Goal: Task Accomplishment & Management: Manage account settings

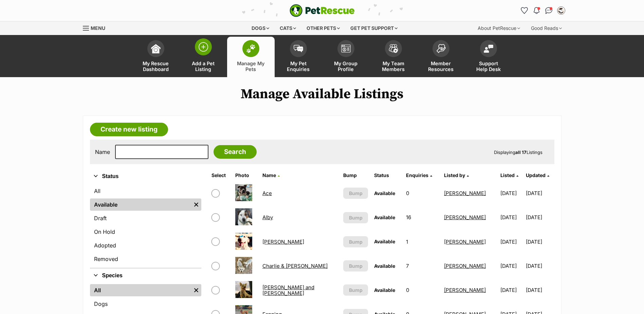
click at [209, 50] on span at bounding box center [203, 46] width 17 height 17
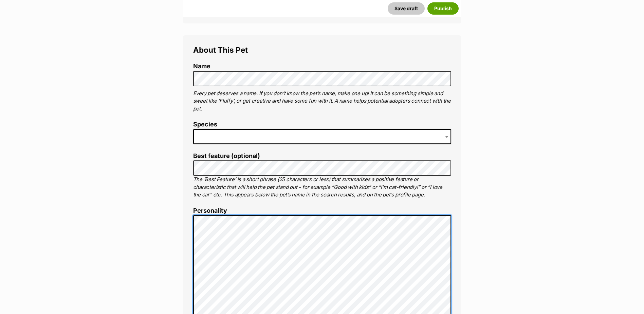
scroll to position [215, 0]
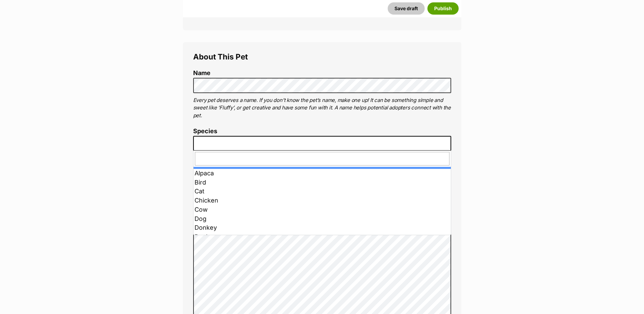
click at [233, 142] on span at bounding box center [322, 143] width 258 height 15
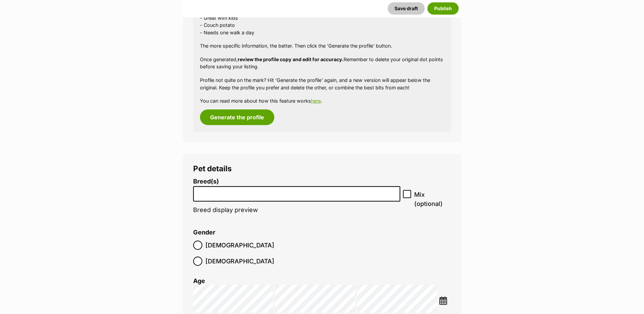
scroll to position [690, 0]
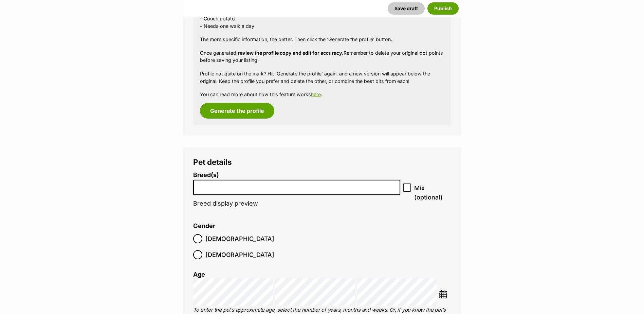
click at [226, 188] on input "search" at bounding box center [297, 185] width 203 height 7
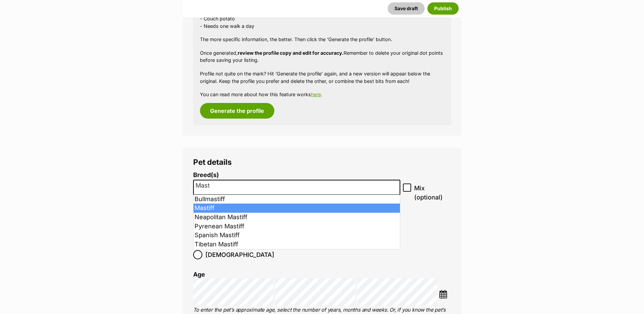
type input "Mast"
select select "141"
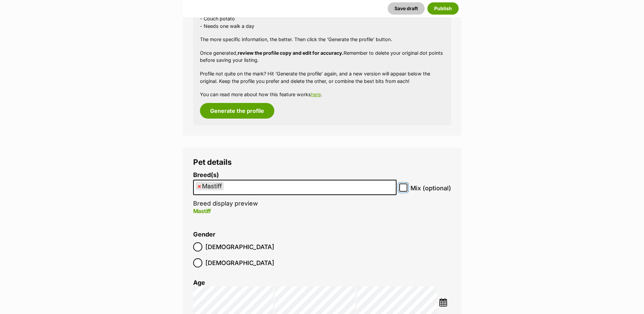
click at [406, 189] on input "Mix (optional)" at bounding box center [404, 187] width 8 height 8
checkbox input "true"
click at [444, 298] on img at bounding box center [443, 302] width 8 height 8
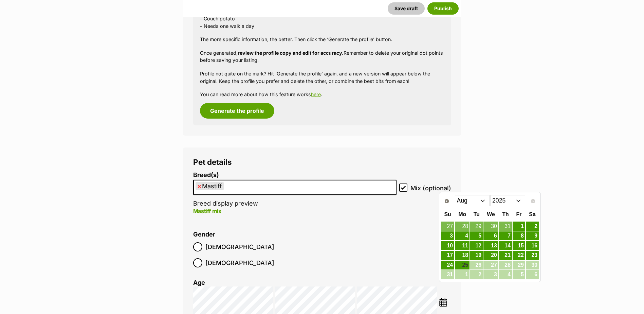
click at [470, 202] on select "Jan Feb Mar Apr May Jun Jul Aug" at bounding box center [472, 200] width 35 height 11
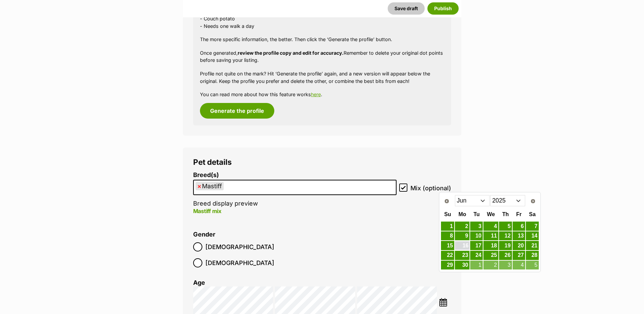
click at [463, 248] on link "16" at bounding box center [462, 245] width 15 height 8
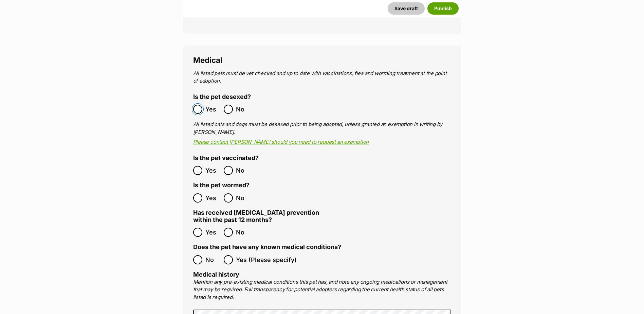
scroll to position [1098, 0]
click at [203, 193] on label "Yes" at bounding box center [206, 197] width 27 height 9
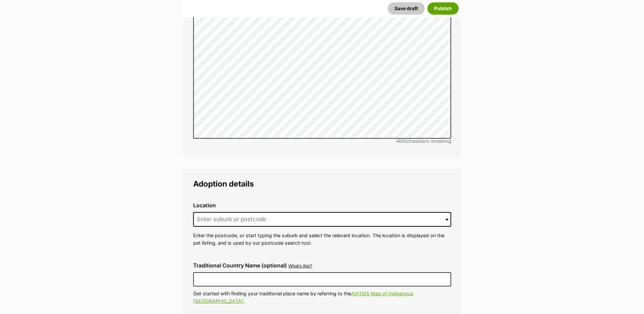
scroll to position [1540, 0]
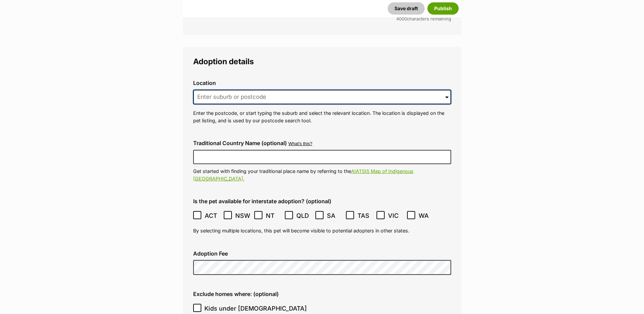
click at [241, 90] on input at bounding box center [322, 97] width 258 height 15
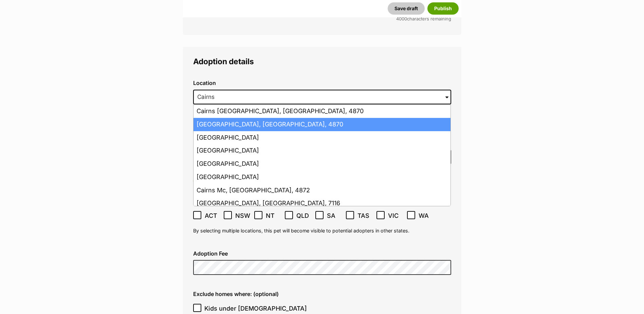
click at [266, 118] on li "Cairns, Queensland, 4870" at bounding box center [322, 124] width 257 height 13
type input "Cairns, Queensland, 4870"
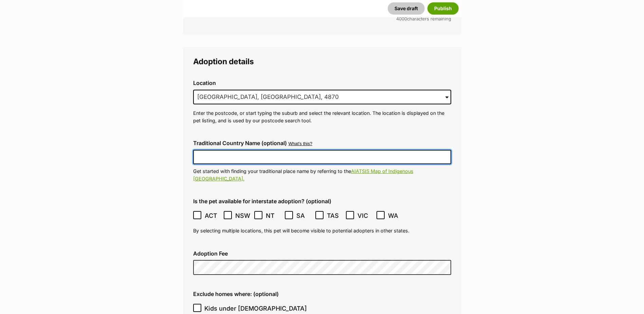
click at [220, 150] on input "Traditional Country Name (optional)" at bounding box center [322, 157] width 258 height 14
type input "Australia"
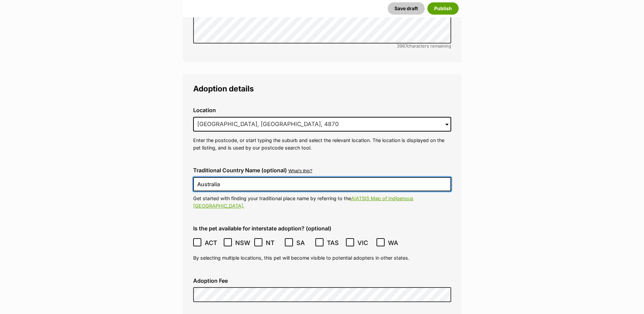
scroll to position [1621, 0]
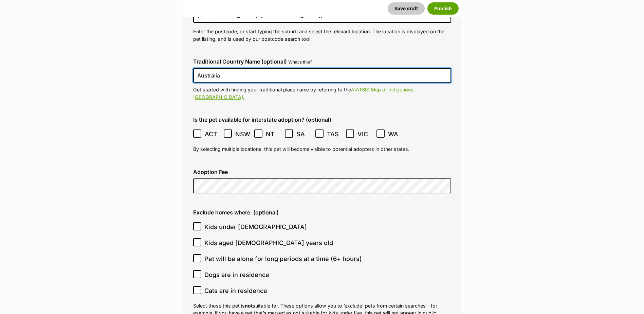
click at [199, 131] on icon at bounding box center [197, 133] width 5 height 5
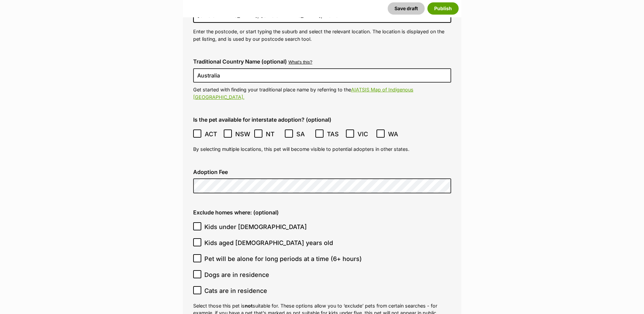
drag, startPoint x: 227, startPoint y: 112, endPoint x: 251, endPoint y: 113, distance: 23.8
click at [229, 131] on icon at bounding box center [228, 133] width 5 height 5
click at [253, 126] on ol "ACT NSW NT QLD SA TAS VIC WA" at bounding box center [322, 134] width 258 height 16
click at [263, 129] on span at bounding box center [258, 133] width 9 height 9
click at [261, 131] on icon at bounding box center [258, 133] width 5 height 5
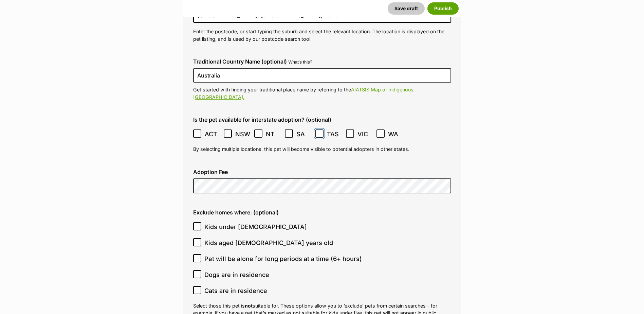
click at [326, 129] on label "TAS" at bounding box center [329, 133] width 27 height 9
click at [352, 131] on icon at bounding box center [350, 133] width 5 height 5
click at [379, 132] on icon at bounding box center [381, 133] width 4 height 3
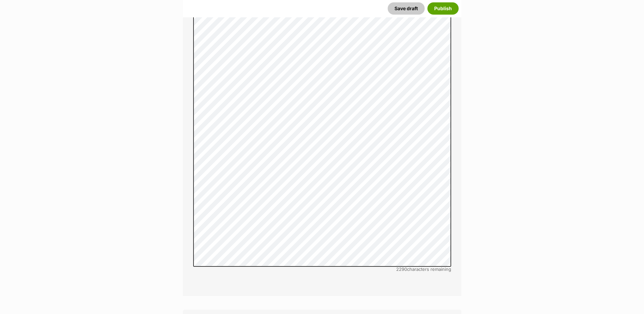
scroll to position [2165, 0]
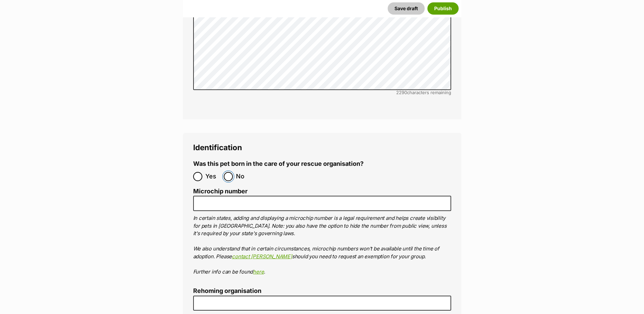
click at [228, 172] on input "No" at bounding box center [228, 176] width 9 height 9
radio input "true"
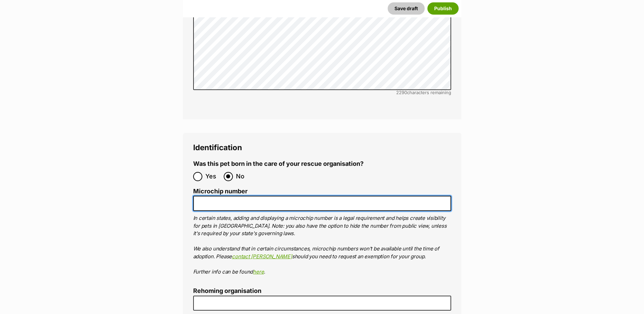
paste input "991003001063073"
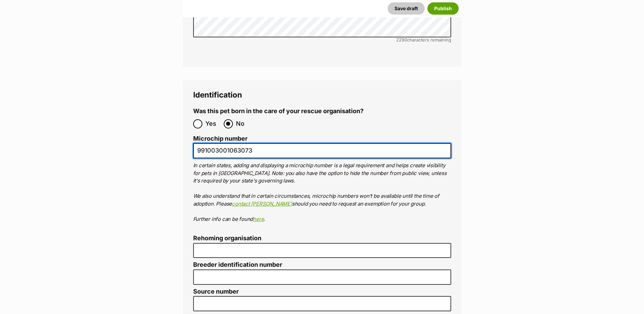
scroll to position [2301, 0]
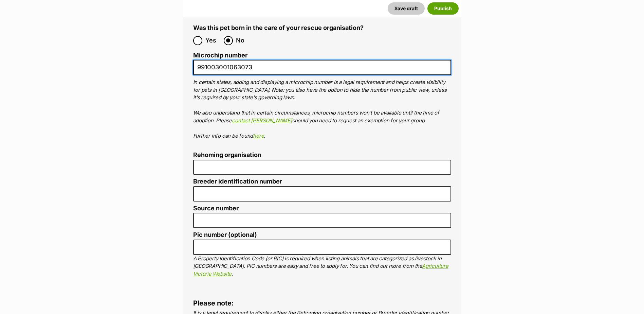
type input "991003001063073"
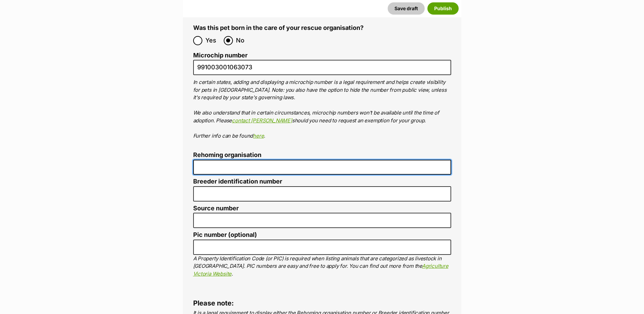
click at [218, 160] on input "Rehoming organisation" at bounding box center [322, 167] width 258 height 15
type input "Cairns Animal Rescue"
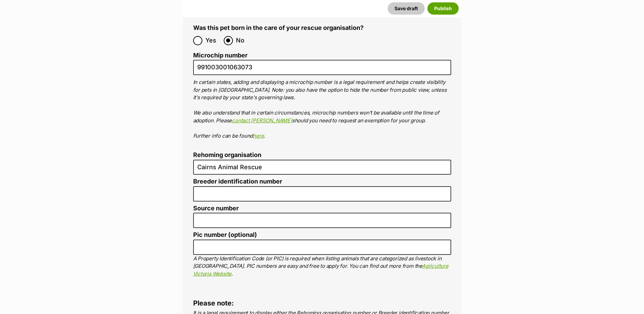
type input "BIN005204403508"
type input "RE116878"
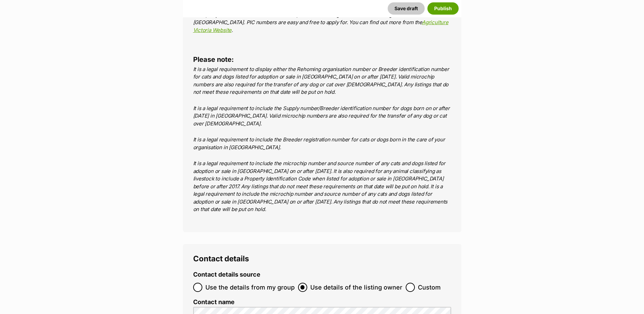
scroll to position [2648, 0]
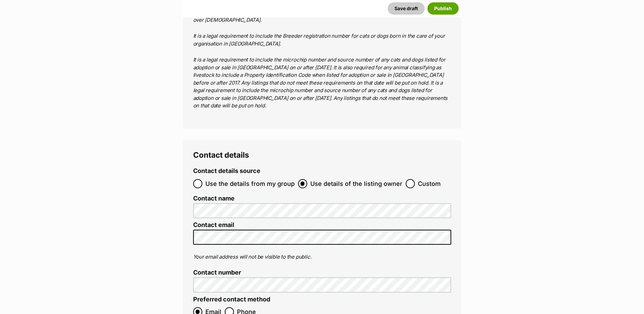
click at [202, 179] on label "Use the details from my group" at bounding box center [244, 183] width 102 height 9
click at [202, 179] on input "Use the details from my group" at bounding box center [197, 183] width 9 height 9
radio input "true"
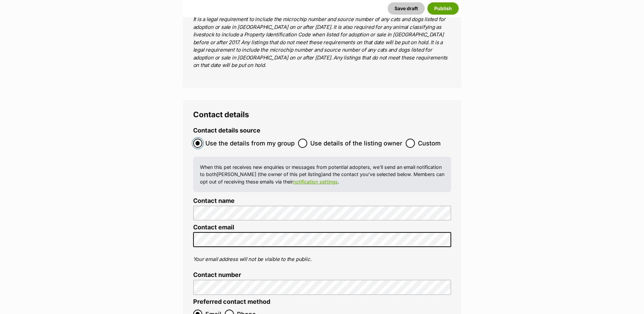
scroll to position [2818, 0]
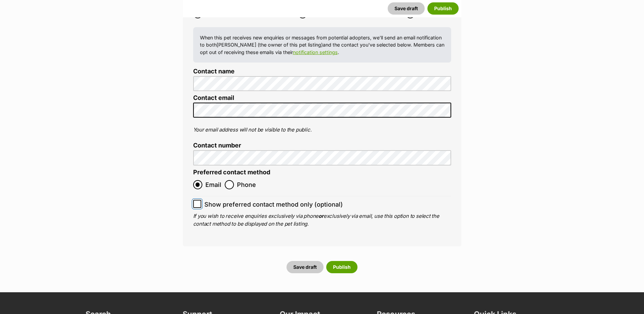
click at [201, 200] on input "Show preferred contact method only (optional)" at bounding box center [197, 204] width 8 height 8
checkbox input "true"
click at [339, 261] on button "Publish" at bounding box center [341, 267] width 31 height 12
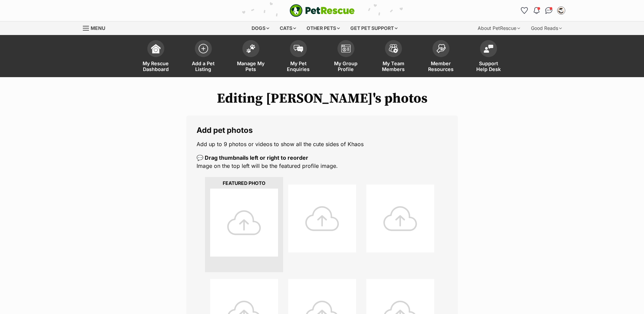
click at [247, 215] on div at bounding box center [244, 223] width 68 height 68
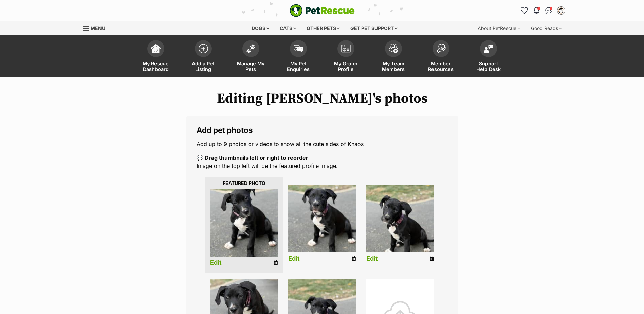
click at [217, 263] on link "Edit" at bounding box center [216, 262] width 12 height 7
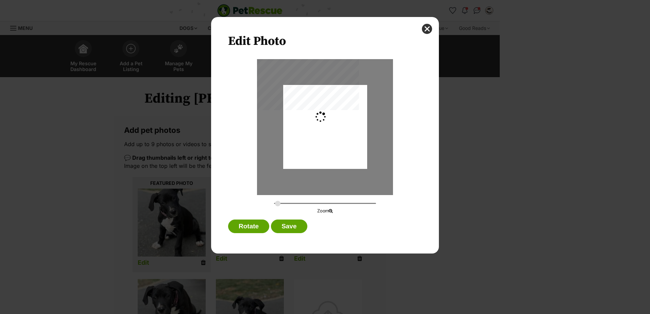
type input "0.2744"
drag, startPoint x: 347, startPoint y: 143, endPoint x: 345, endPoint y: 148, distance: 5.4
click at [345, 148] on div "Dialog Window - Close (Press escape to close)" at bounding box center [325, 132] width 84 height 102
click at [305, 228] on button "Save" at bounding box center [289, 226] width 36 height 14
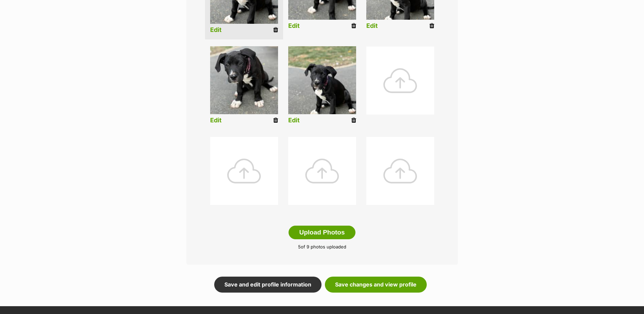
scroll to position [238, 0]
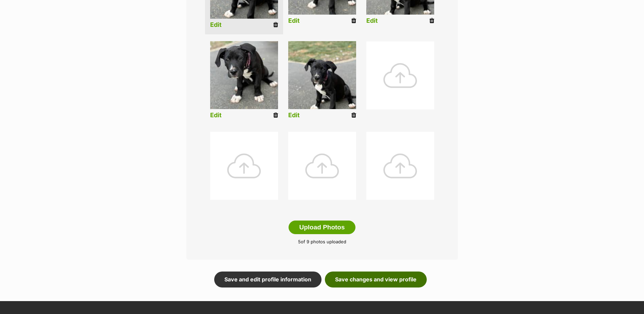
click at [394, 280] on link "Save changes and view profile" at bounding box center [376, 279] width 102 height 16
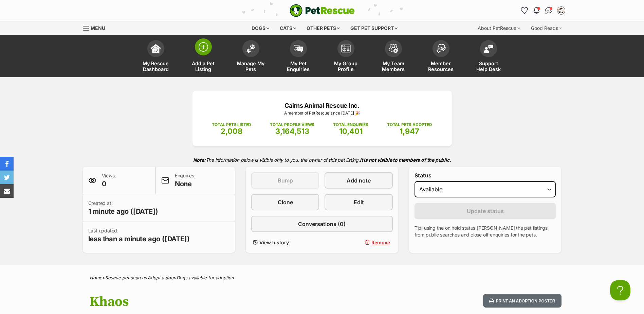
click at [206, 54] on span at bounding box center [203, 46] width 17 height 17
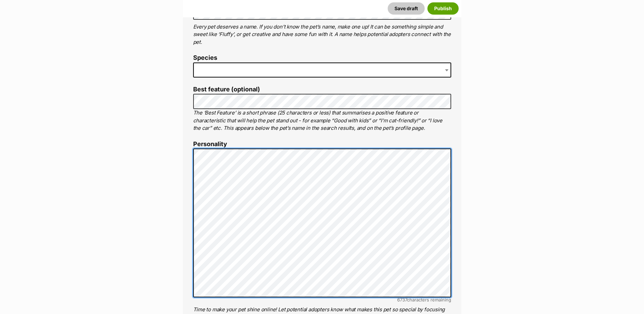
scroll to position [249, 0]
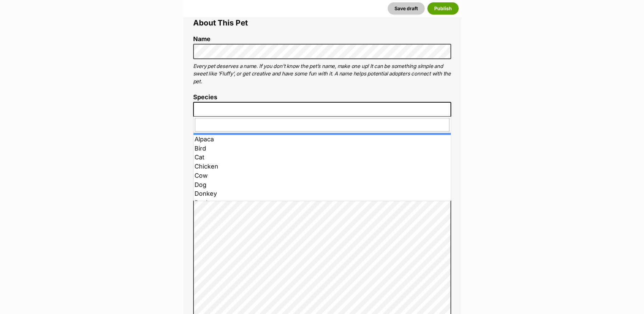
click at [344, 110] on span at bounding box center [322, 109] width 258 height 15
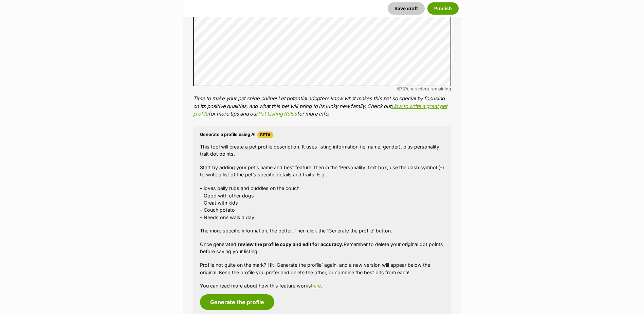
scroll to position [758, 0]
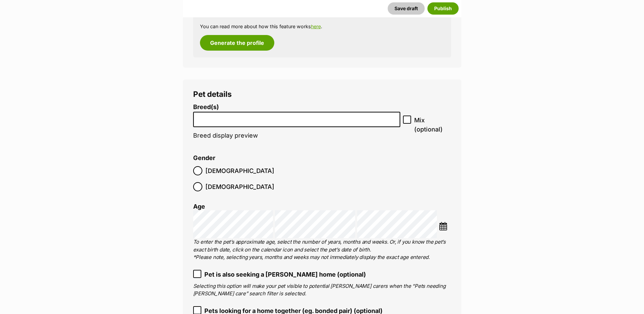
click at [230, 123] on li at bounding box center [297, 119] width 203 height 14
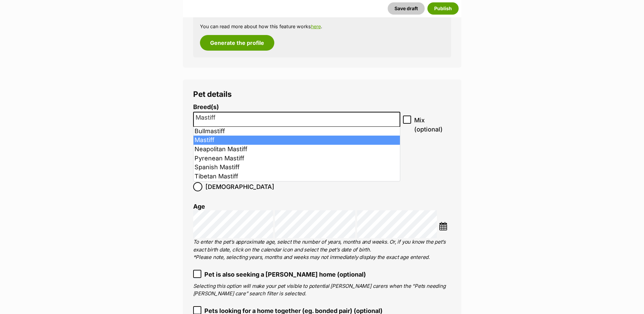
type input "Mastiff"
drag, startPoint x: 229, startPoint y: 139, endPoint x: 267, endPoint y: 135, distance: 37.9
select select "141"
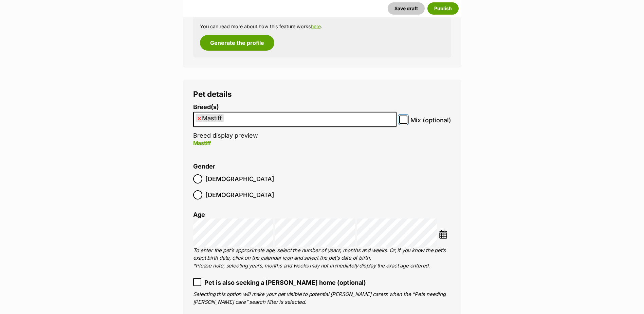
click at [405, 123] on input "Mix (optional)" at bounding box center [404, 120] width 8 height 8
checkbox input "true"
click at [235, 190] on label "Female" at bounding box center [233, 194] width 81 height 9
click at [440, 230] on img at bounding box center [443, 234] width 8 height 8
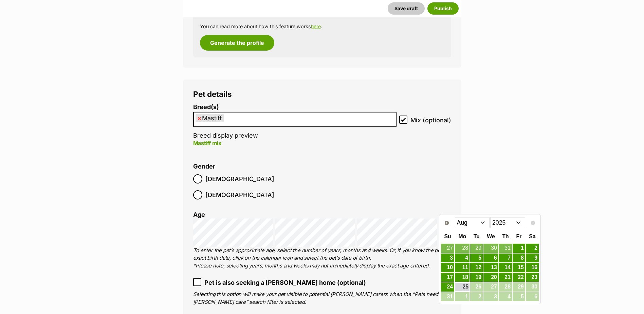
click at [463, 226] on select "Jan Feb Mar Apr May Jun Jul Aug" at bounding box center [472, 222] width 35 height 11
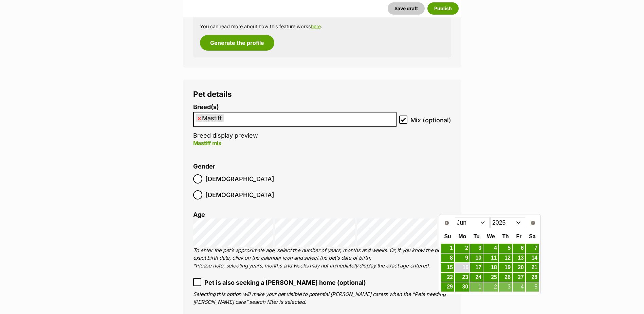
drag, startPoint x: 467, startPoint y: 266, endPoint x: 458, endPoint y: 266, distance: 9.5
click at [467, 266] on link "16" at bounding box center [462, 267] width 15 height 8
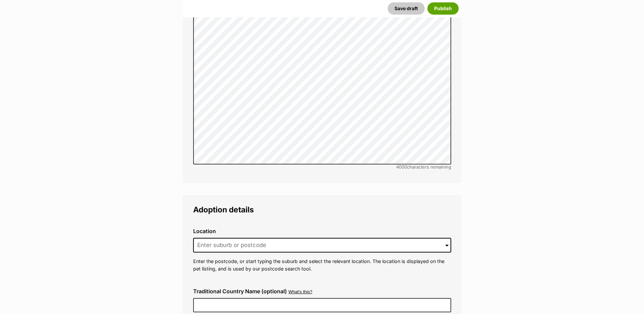
scroll to position [1404, 0]
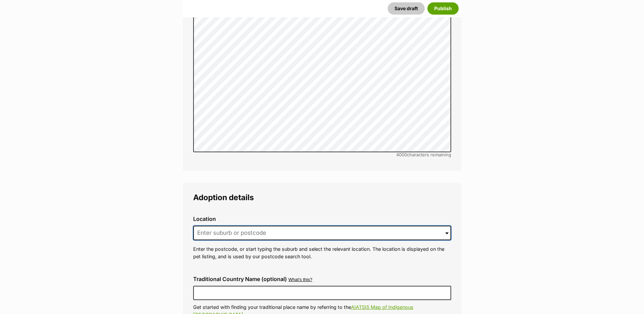
click at [219, 226] on input at bounding box center [322, 233] width 258 height 15
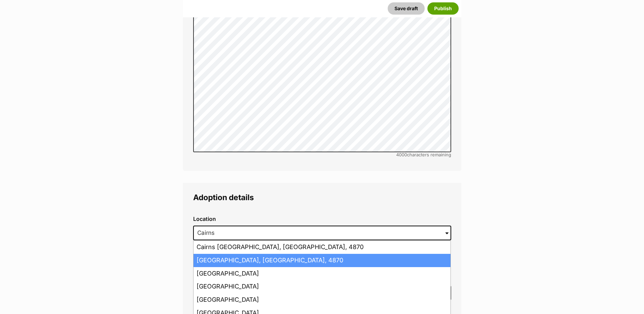
click at [232, 254] on li "Cairns, Queensland, 4870" at bounding box center [322, 260] width 257 height 13
type input "Cairns, Queensland, 4870"
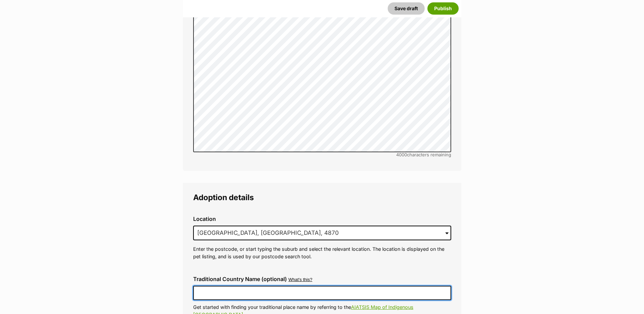
click at [228, 286] on input "Traditional Country Name (optional)" at bounding box center [322, 293] width 258 height 14
type input "Australia"
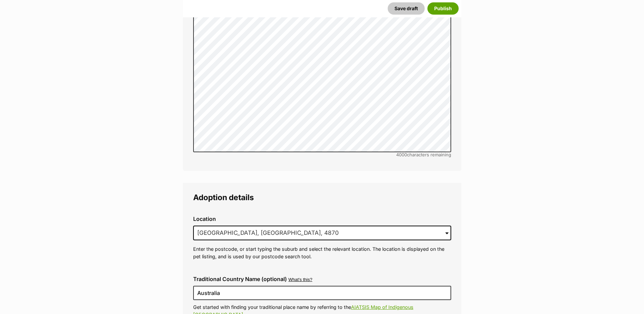
type input "BIN005204403508"
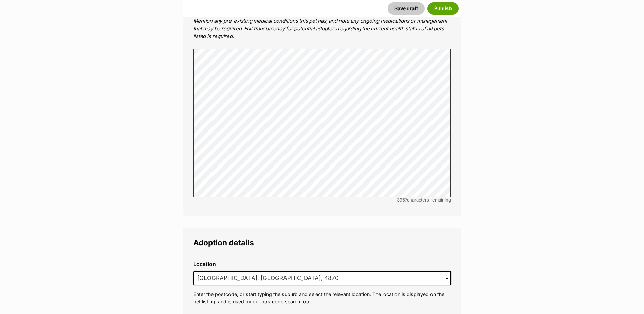
scroll to position [1664, 0]
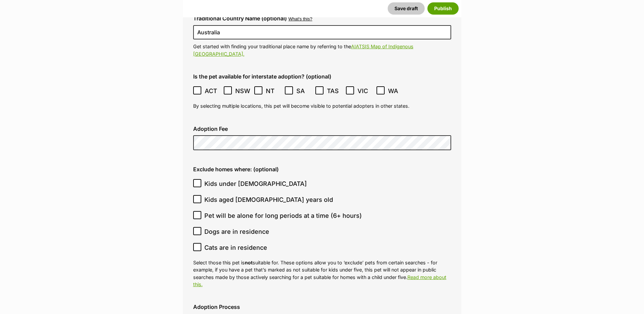
drag, startPoint x: 229, startPoint y: 69, endPoint x: 251, endPoint y: 70, distance: 22.1
click at [229, 88] on icon at bounding box center [228, 90] width 5 height 5
click at [257, 88] on icon at bounding box center [258, 90] width 5 height 5
click at [295, 86] on label "SA" at bounding box center [298, 90] width 27 height 9
click at [326, 86] on label "TAS" at bounding box center [329, 90] width 27 height 9
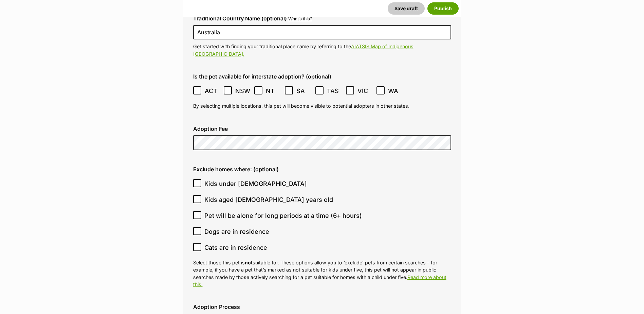
click at [348, 88] on icon at bounding box center [350, 90] width 5 height 5
click at [379, 88] on icon at bounding box center [380, 90] width 5 height 5
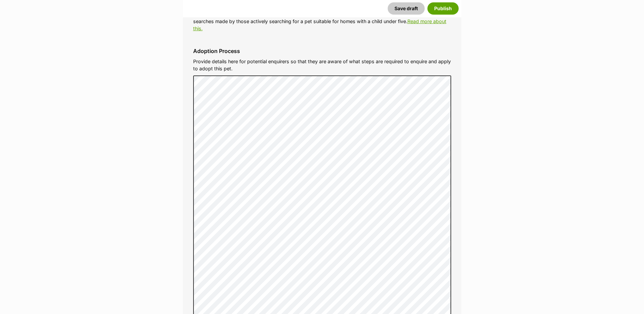
scroll to position [2072, 0]
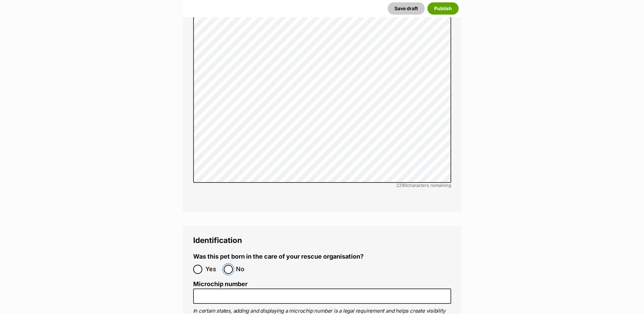
click at [228, 265] on input "No" at bounding box center [228, 269] width 9 height 9
radio input "true"
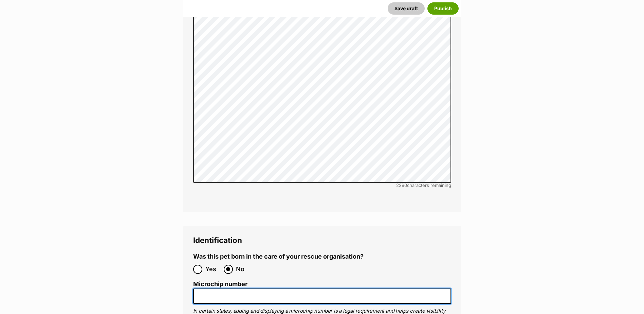
paste input "991003001063060"
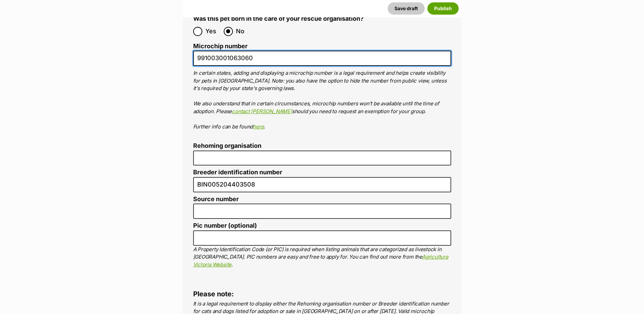
type input "991003001063060"
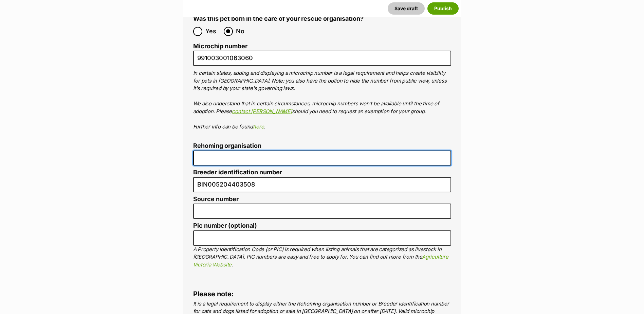
click at [213, 151] on input "Rehoming organisation" at bounding box center [322, 158] width 258 height 15
type input "Cairns Animal Rescue"
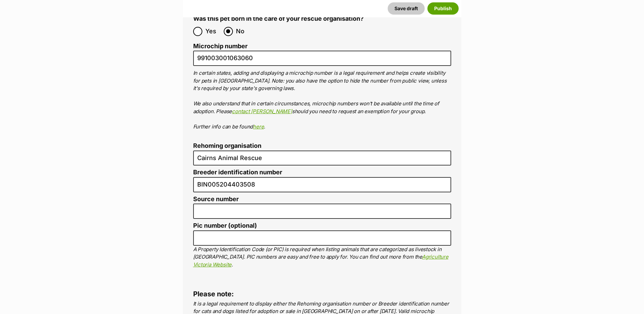
type input "RE116878"
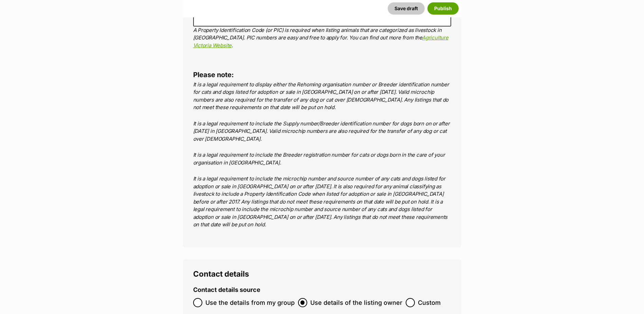
scroll to position [2620, 0]
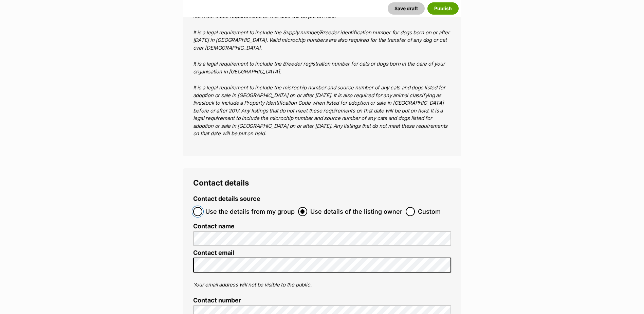
click at [198, 207] on input "Use the details from my group" at bounding box center [197, 211] width 9 height 9
radio input "true"
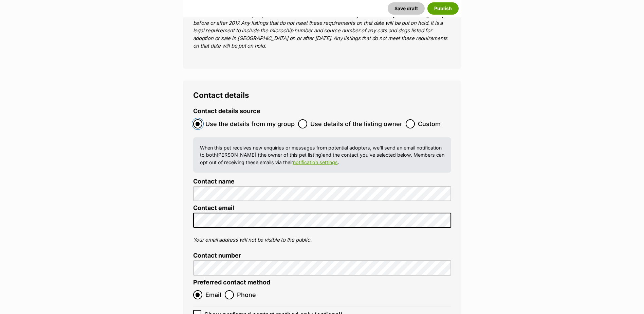
scroll to position [2790, 0]
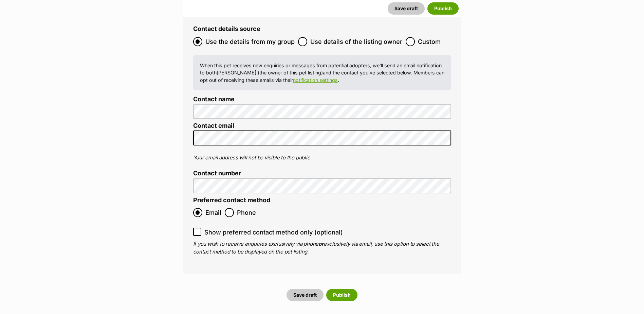
click at [194, 228] on span at bounding box center [197, 232] width 8 height 9
click at [194, 228] on input "Show preferred contact method only (optional)" at bounding box center [197, 232] width 8 height 8
checkbox input "true"
click at [337, 289] on button "Publish" at bounding box center [341, 295] width 31 height 12
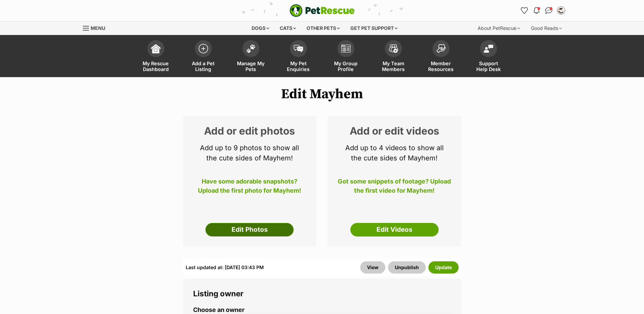
click at [256, 229] on link "Edit Photos" at bounding box center [250, 230] width 88 height 14
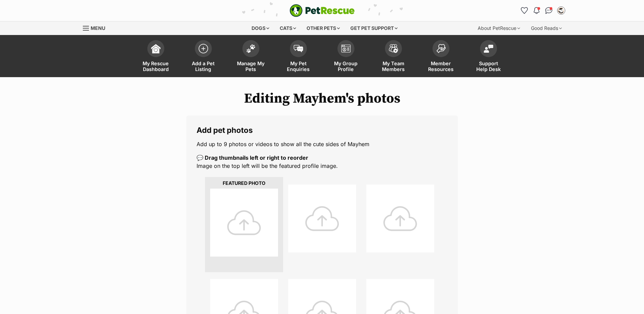
click at [224, 215] on div at bounding box center [244, 223] width 68 height 68
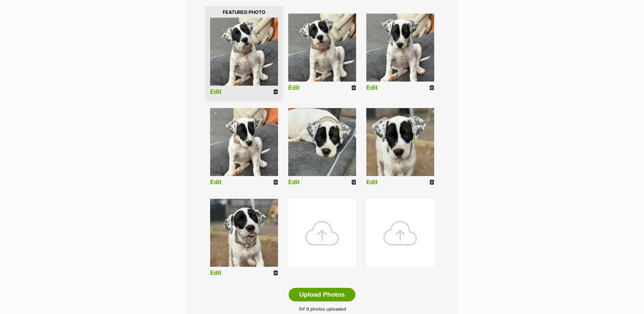
scroll to position [272, 0]
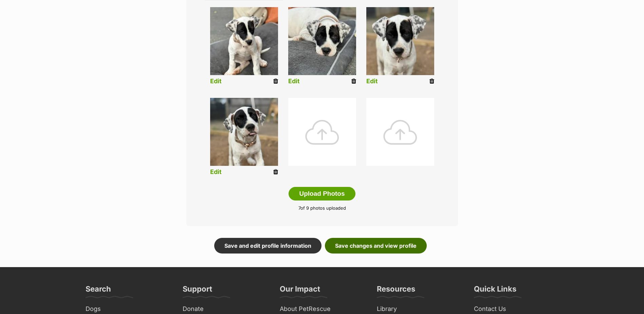
click at [403, 249] on link "Save changes and view profile" at bounding box center [376, 246] width 102 height 16
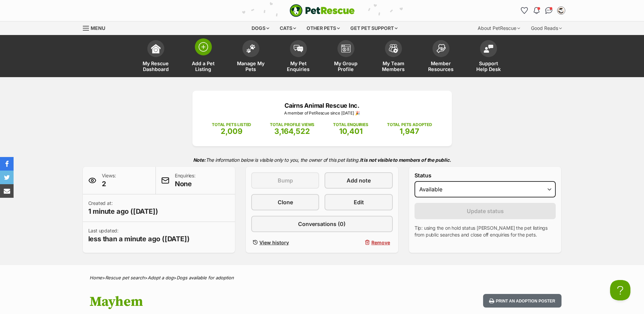
drag, startPoint x: 201, startPoint y: 56, endPoint x: 213, endPoint y: 37, distance: 23.0
click at [201, 56] on link "Add a Pet Listing" at bounding box center [204, 57] width 48 height 40
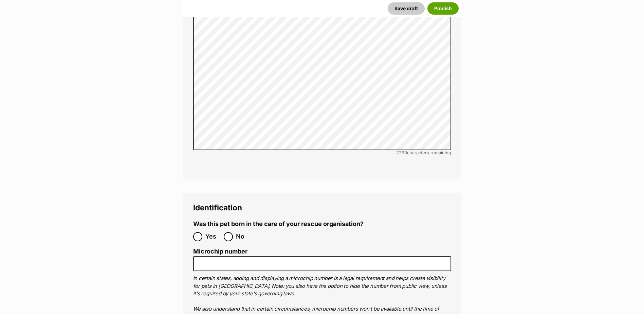
scroll to position [1988, 0]
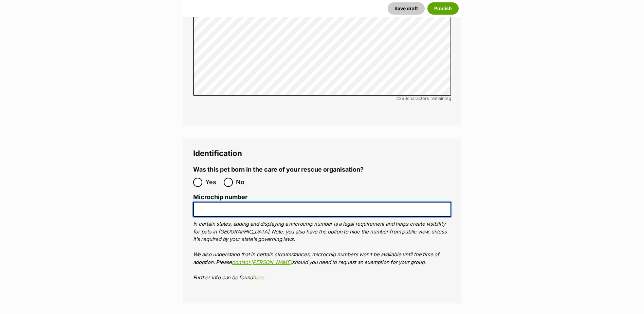
paste input "991003001063063"
type input "991003001063063"
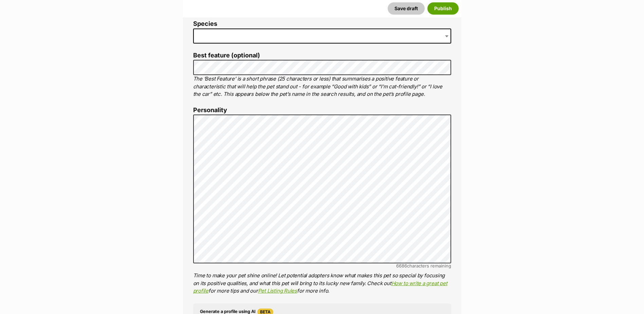
scroll to position [154, 0]
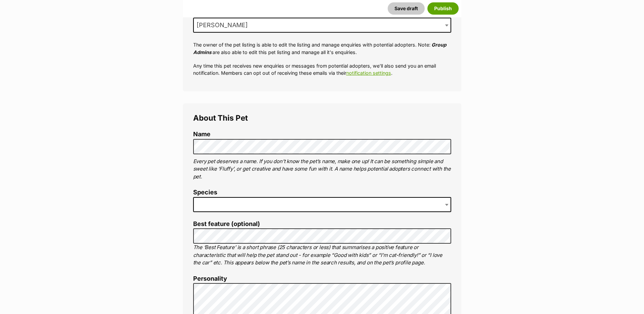
click at [227, 208] on span at bounding box center [322, 204] width 258 height 15
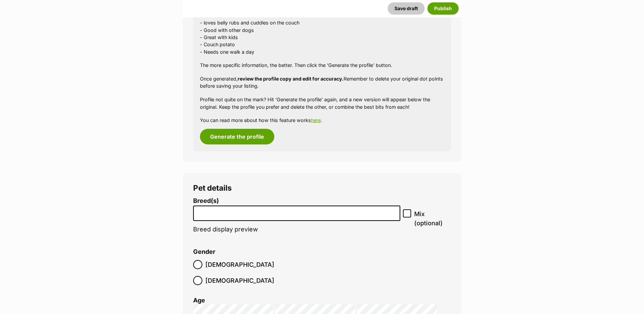
scroll to position [697, 0]
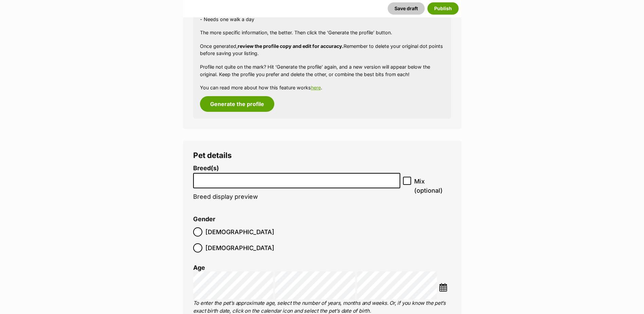
click at [235, 177] on input "search" at bounding box center [297, 178] width 203 height 7
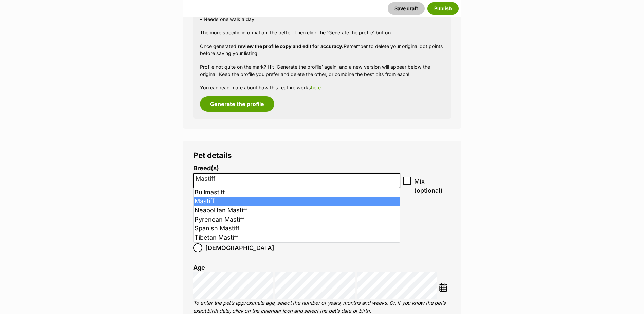
type input "Mastiff"
select select "141"
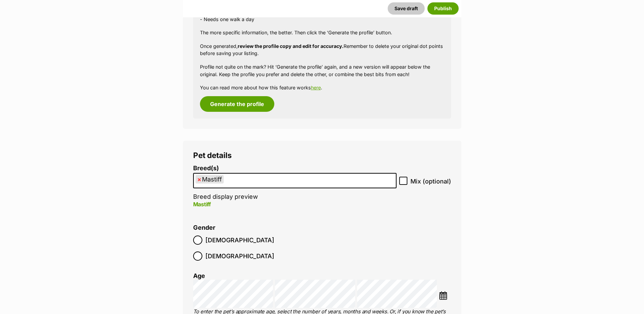
click at [408, 181] on label "Mix (optional)" at bounding box center [426, 181] width 52 height 9
click at [408, 181] on input "Mix (optional)" at bounding box center [404, 181] width 8 height 8
checkbox input "true"
click at [447, 291] on img at bounding box center [443, 295] width 8 height 8
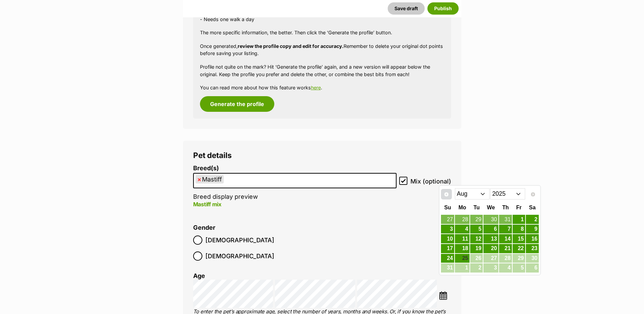
click at [450, 193] on link "Prev" at bounding box center [446, 194] width 11 height 11
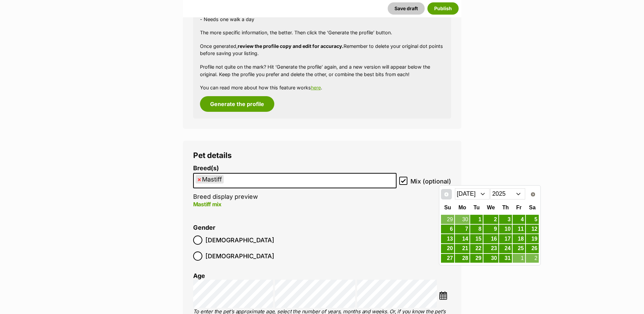
click at [450, 193] on link "Prev" at bounding box center [446, 194] width 11 height 11
click at [462, 240] on link "16" at bounding box center [462, 238] width 15 height 8
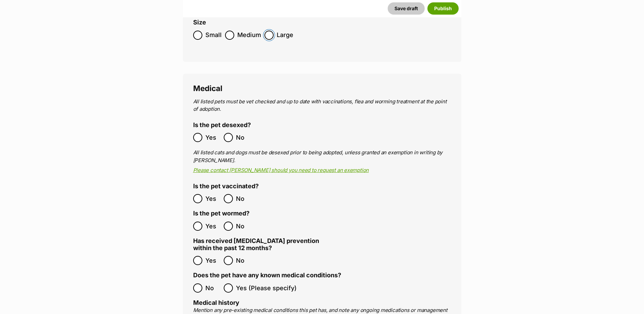
scroll to position [1071, 0]
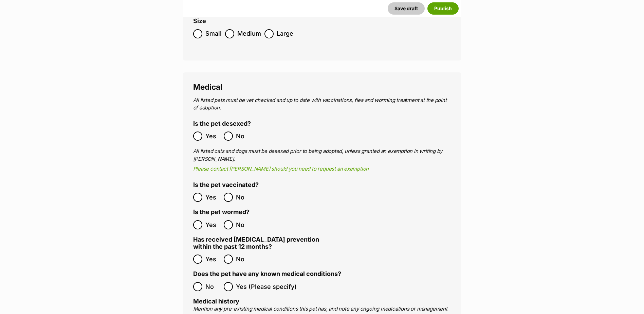
click at [197, 279] on ol "No Yes (Please specify)" at bounding box center [322, 287] width 258 height 16
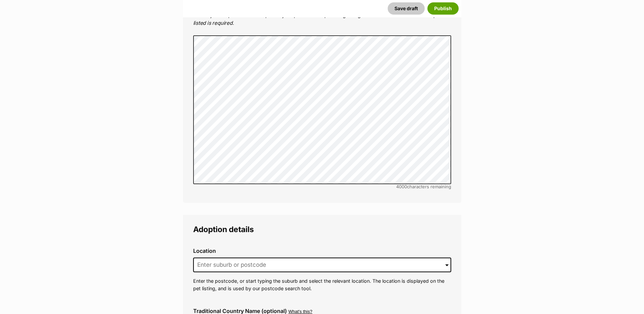
scroll to position [1445, 0]
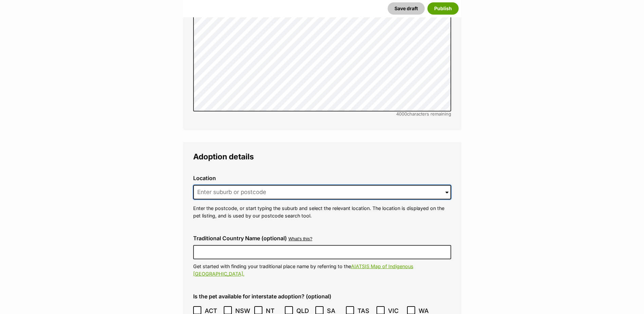
click at [248, 185] on input at bounding box center [322, 192] width 258 height 15
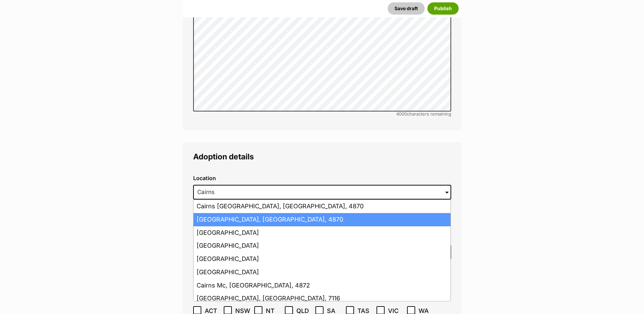
click at [248, 213] on li "Cairns, Queensland, 4870" at bounding box center [322, 219] width 257 height 13
type input "Cairns, Queensland, 4870"
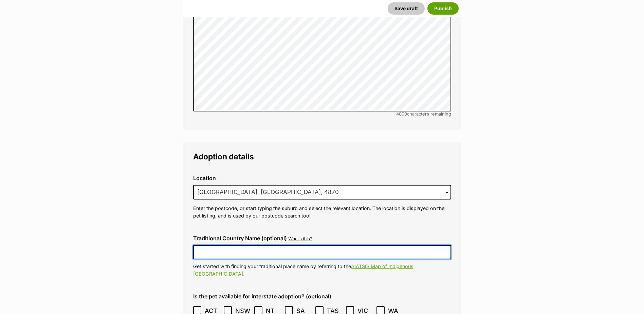
click at [243, 245] on input "Traditional Country Name (optional)" at bounding box center [322, 252] width 258 height 14
type input "Australia"
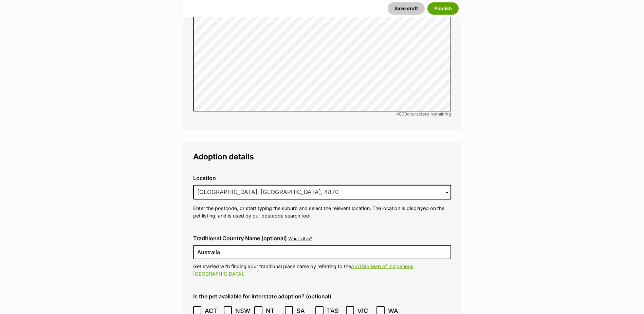
type input "BIN005204403508"
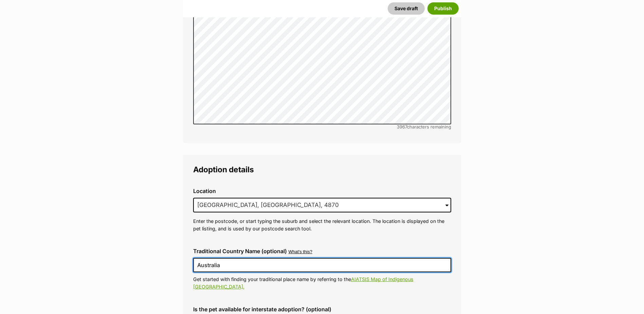
scroll to position [1567, 0]
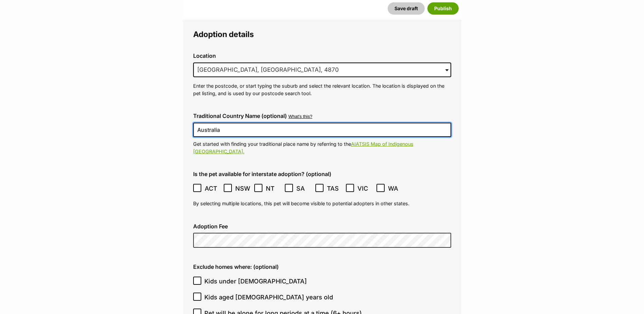
click at [197, 185] on icon at bounding box center [197, 187] width 5 height 5
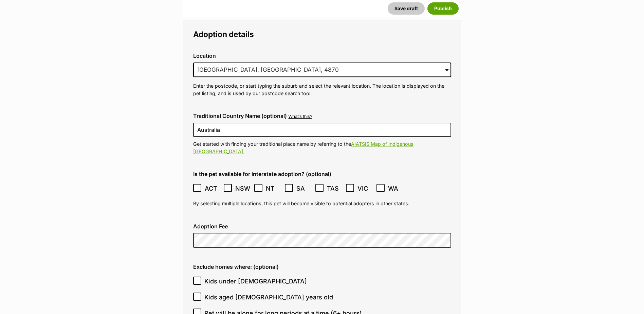
click at [264, 184] on label "NT" at bounding box center [267, 188] width 27 height 9
click at [290, 187] on icon at bounding box center [289, 188] width 4 height 3
click at [322, 185] on icon at bounding box center [319, 187] width 5 height 5
click at [352, 185] on icon at bounding box center [350, 187] width 5 height 5
click at [381, 185] on icon at bounding box center [380, 187] width 5 height 5
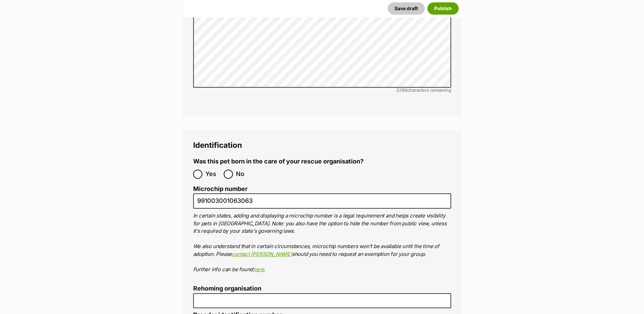
scroll to position [2178, 0]
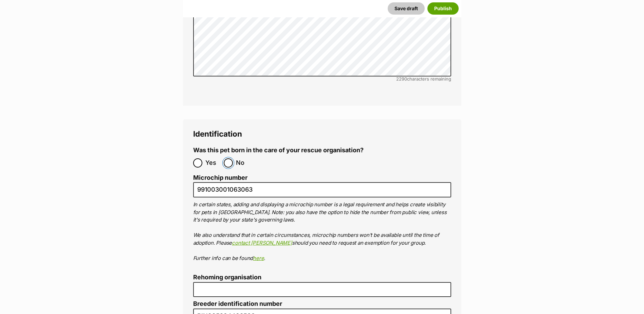
click at [228, 158] on input "No" at bounding box center [228, 162] width 9 height 9
radio input "true"
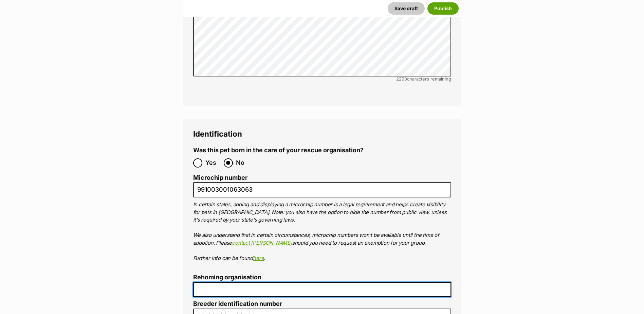
click at [224, 282] on input "Rehoming organisation" at bounding box center [322, 289] width 258 height 15
type input "Cairns Animal Rescue"
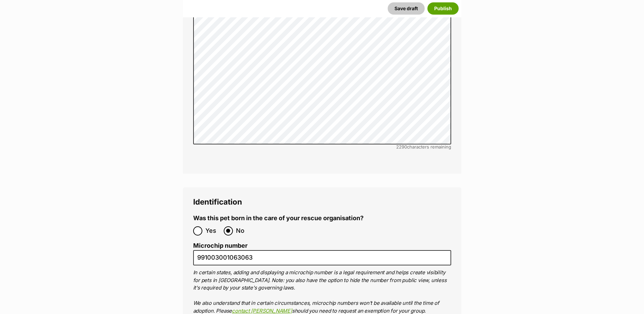
scroll to position [2348, 0]
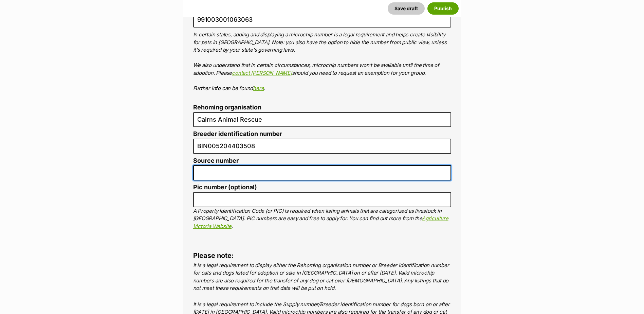
click at [234, 165] on input "Source number" at bounding box center [322, 172] width 258 height 15
type input "RE116878"
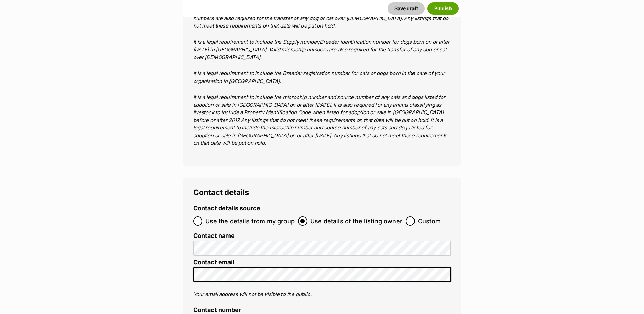
scroll to position [2704, 0]
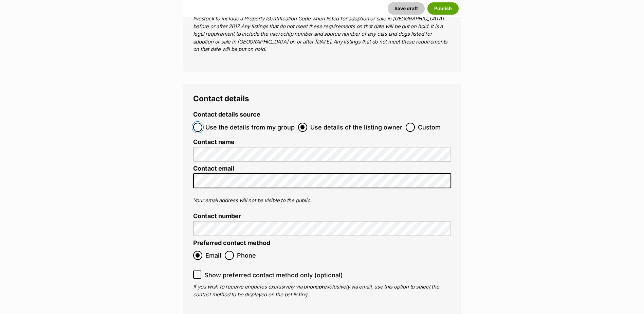
click at [200, 123] on input "Use the details from my group" at bounding box center [197, 127] width 9 height 9
radio input "true"
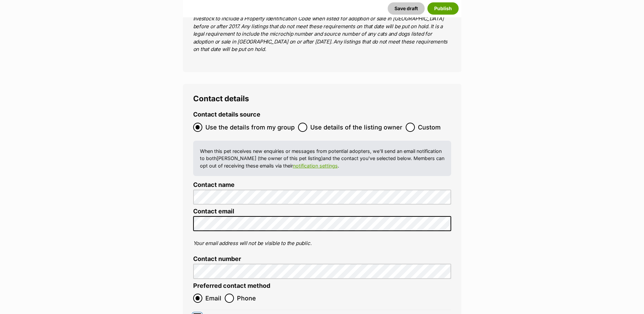
click at [201, 313] on input "Show preferred contact method only (optional)" at bounding box center [197, 317] width 8 height 8
checkbox input "true"
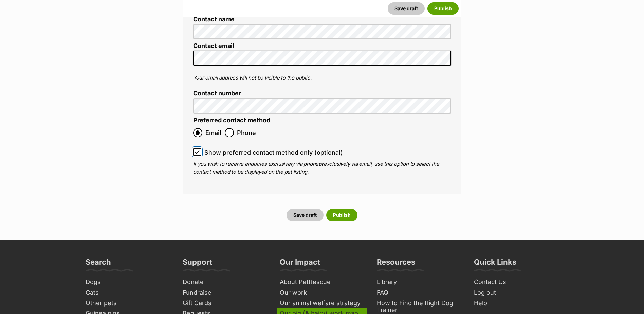
scroll to position [2908, 0]
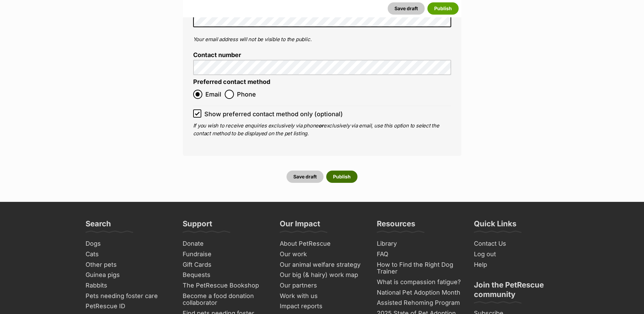
click at [337, 171] on button "Publish" at bounding box center [341, 177] width 31 height 12
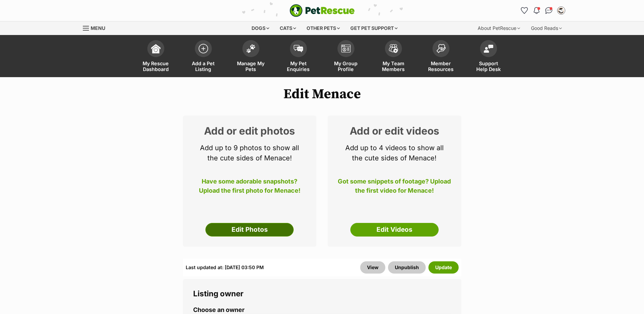
click at [256, 231] on link "Edit Photos" at bounding box center [250, 230] width 88 height 14
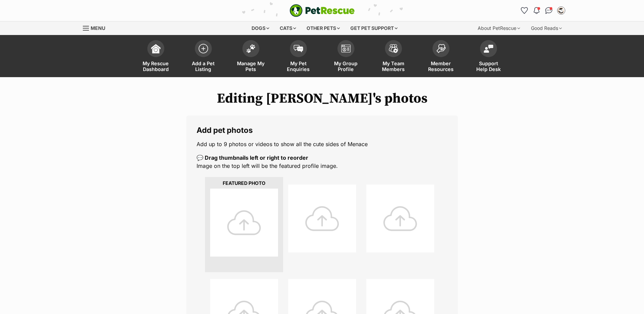
click at [249, 228] on div at bounding box center [244, 223] width 68 height 68
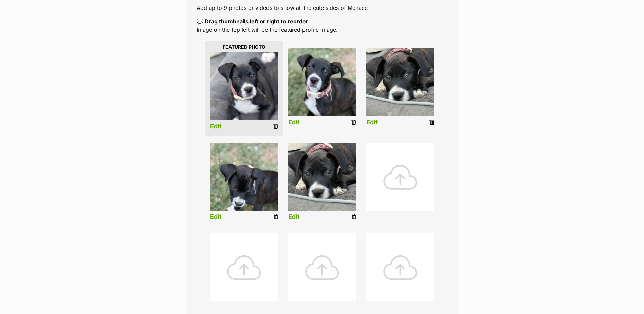
scroll to position [238, 0]
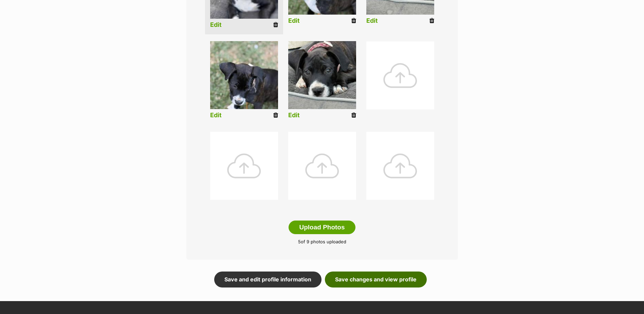
click at [409, 281] on link "Save changes and view profile" at bounding box center [376, 279] width 102 height 16
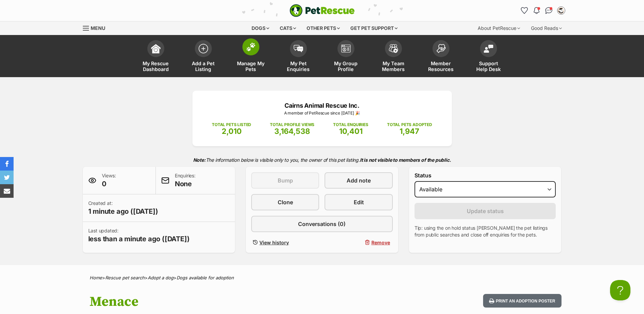
click at [252, 55] on span at bounding box center [251, 46] width 17 height 17
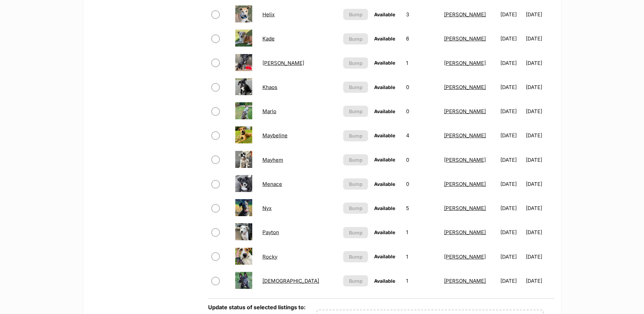
scroll to position [374, 0]
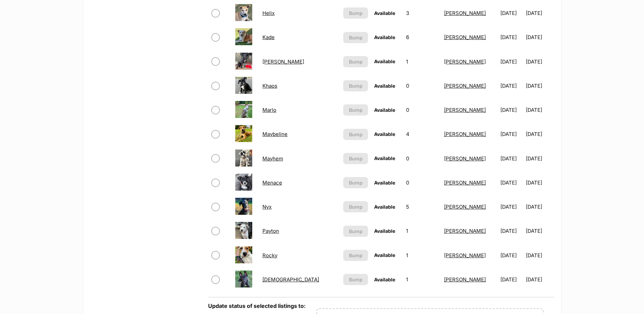
click at [271, 279] on link "[DEMOGRAPHIC_DATA]" at bounding box center [291, 279] width 57 height 6
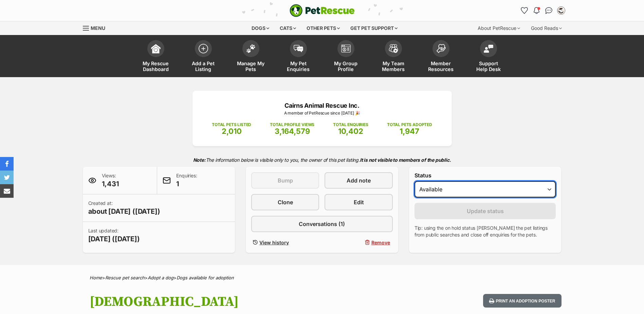
click at [460, 191] on select "Draft - not available as listing has enquires Available On hold Adopted" at bounding box center [486, 189] width 142 height 16
select select "rehomed"
click at [415, 181] on select "Draft - not available as listing has enquires Available On hold Adopted" at bounding box center [486, 189] width 142 height 16
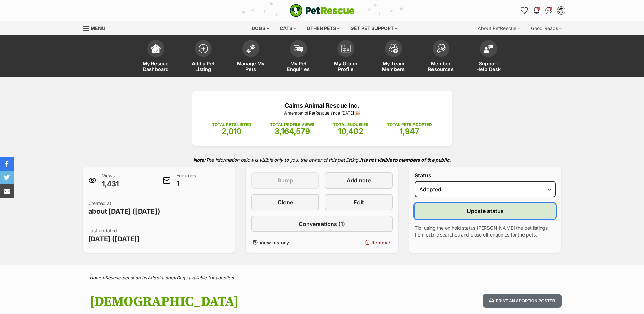
click at [461, 211] on button "Update status" at bounding box center [486, 211] width 142 height 16
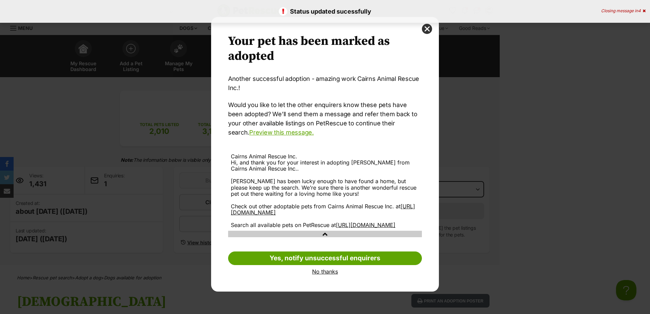
click at [330, 275] on link "No thanks" at bounding box center [325, 271] width 194 height 6
